Goal: Information Seeking & Learning: Find contact information

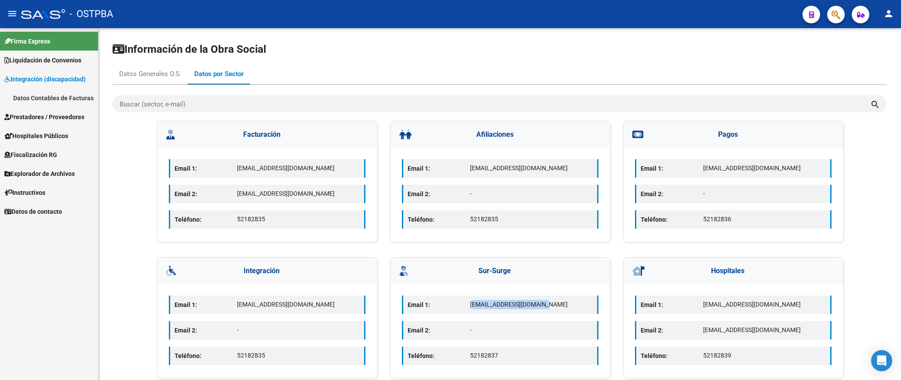
scroll to position [4, 0]
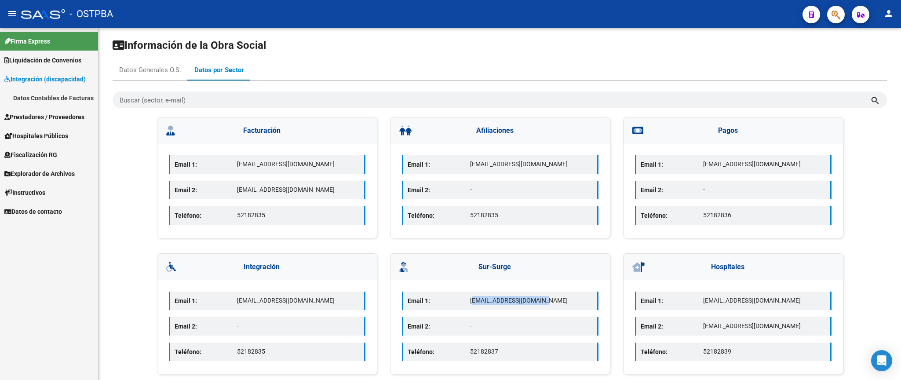
click at [36, 212] on span "Datos de contacto" at bounding box center [33, 212] width 58 height 10
click at [41, 158] on span "Explorador de Archivos" at bounding box center [39, 155] width 70 height 10
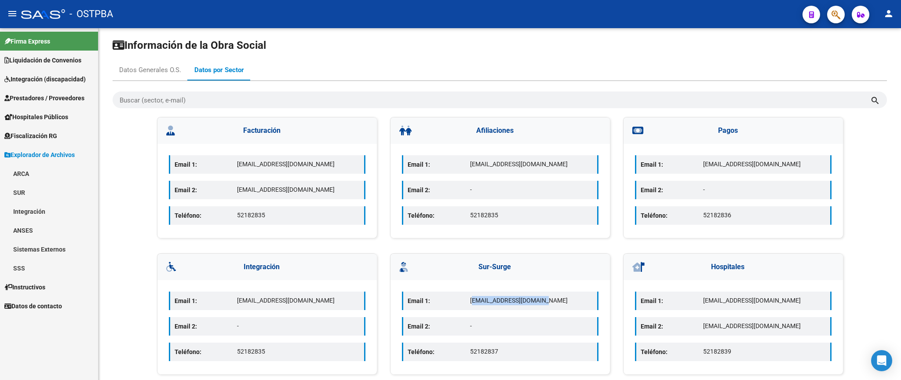
click at [40, 100] on span "Prestadores / Proveedores" at bounding box center [44, 98] width 80 height 10
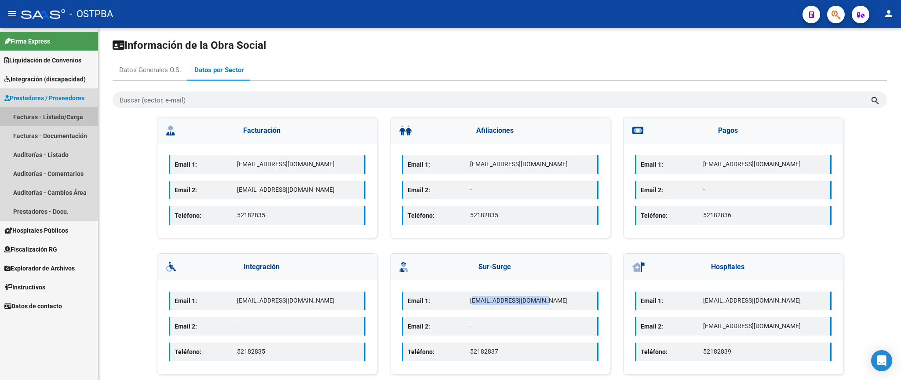
click at [41, 113] on link "Facturas - Listado/Carga" at bounding box center [49, 116] width 98 height 19
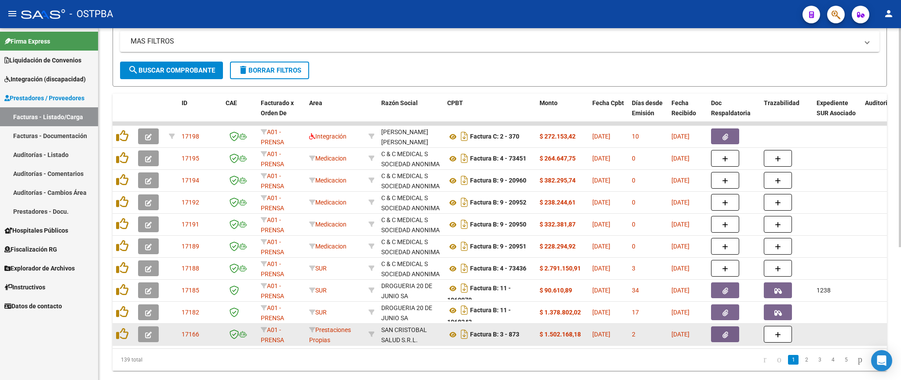
scroll to position [206, 0]
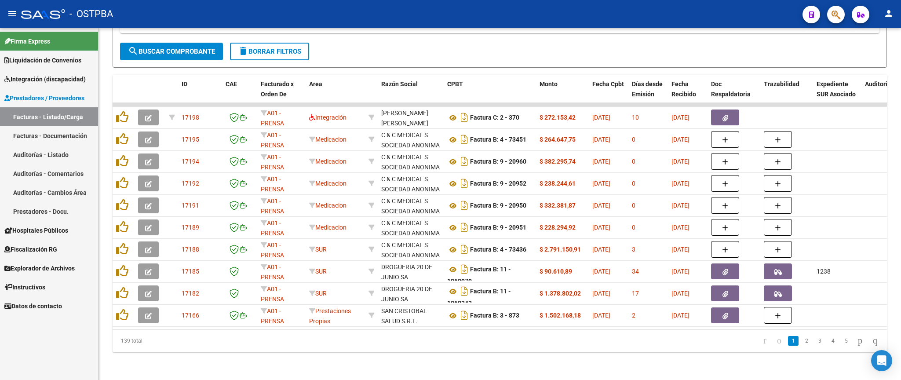
click at [48, 308] on span "Datos de contacto" at bounding box center [33, 306] width 58 height 10
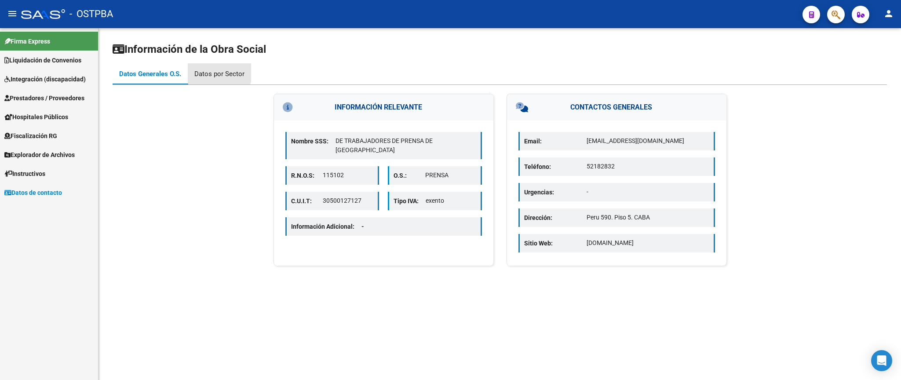
click at [216, 72] on div "Datos por Sector" at bounding box center [219, 74] width 50 height 10
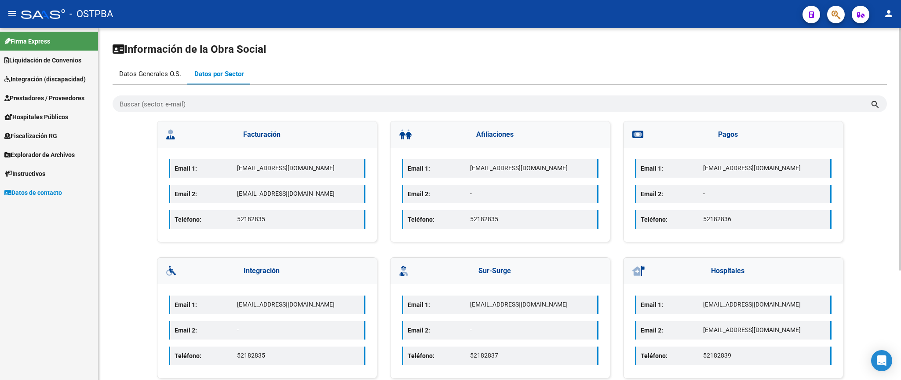
click at [145, 74] on div "Datos Generales O.S." at bounding box center [150, 74] width 62 height 10
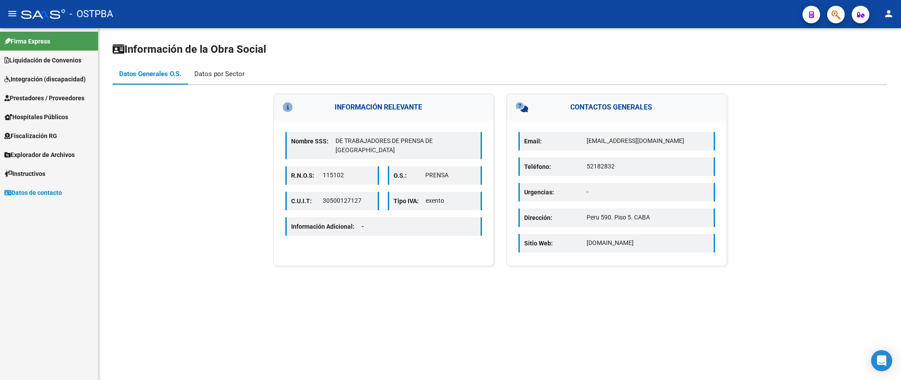
click at [236, 76] on div "Datos por Sector" at bounding box center [219, 74] width 50 height 10
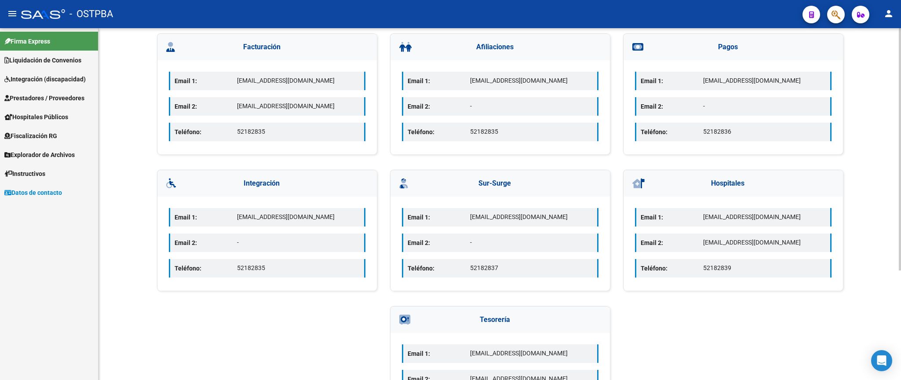
scroll to position [158, 0]
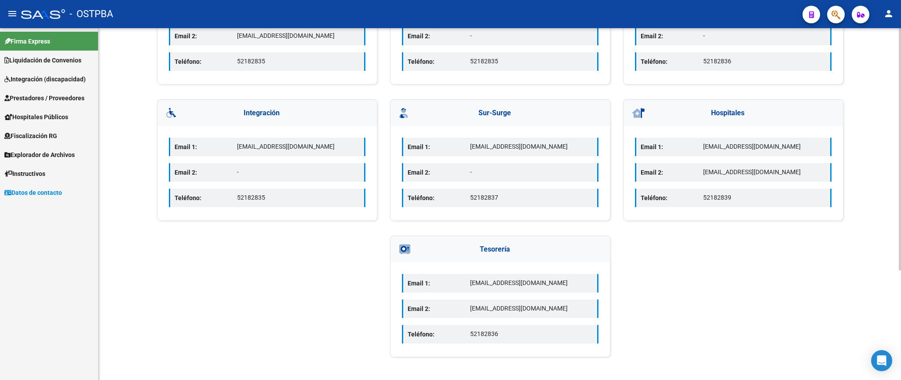
drag, startPoint x: 141, startPoint y: 130, endPoint x: 550, endPoint y: 347, distance: 463.1
click at [550, 347] on div "Facturación Email 1: [EMAIL_ADDRESS][DOMAIN_NAME] Email 2: [EMAIL_ADDRESS][DOMA…" at bounding box center [500, 161] width 774 height 396
copy div "Facturación Email 1: [EMAIL_ADDRESS][DOMAIN_NAME] Email 2: [EMAIL_ADDRESS][DOMA…"
